Goal: Check status: Check status

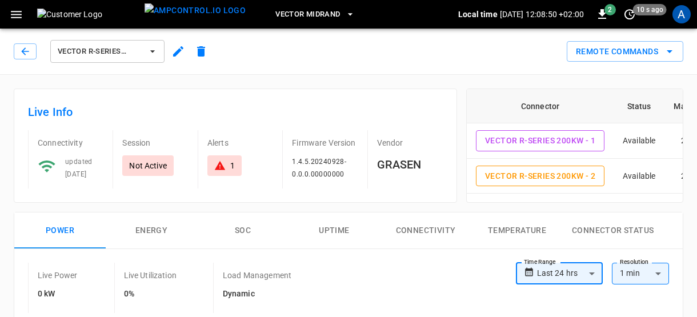
scroll to position [520, 0]
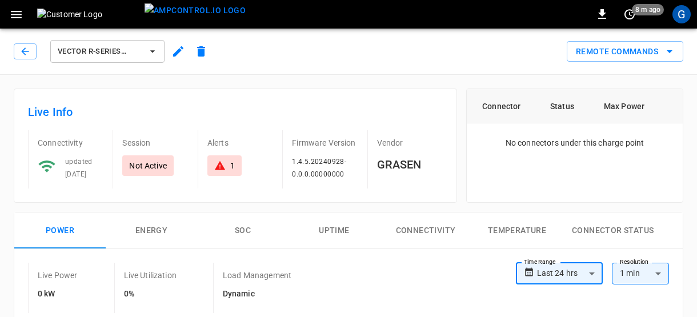
scroll to position [520, 0]
